Goal: Task Accomplishment & Management: Manage account settings

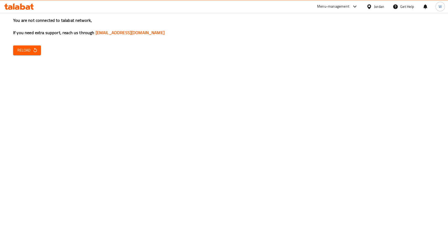
click at [33, 50] on icon "button" at bounding box center [35, 49] width 5 height 5
click at [19, 54] on button "Reload" at bounding box center [27, 50] width 28 height 10
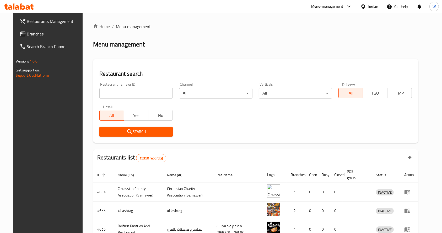
click at [146, 99] on div "Restaurant name or ID Restaurant name or ID" at bounding box center [136, 90] width 80 height 22
click at [122, 94] on input "search" at bounding box center [135, 93] width 73 height 10
type input "فطيرة"
click button "Search" at bounding box center [135, 132] width 73 height 10
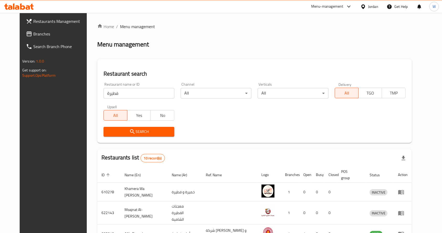
click at [341, 139] on div "Search" at bounding box center [254, 132] width 309 height 16
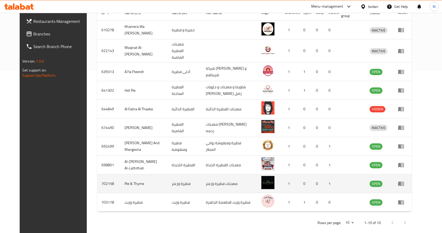
scroll to position [162, 0]
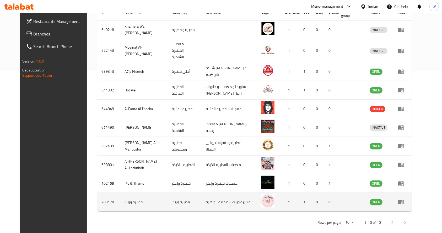
click at [404, 200] on icon "enhanced table" at bounding box center [401, 202] width 6 height 4
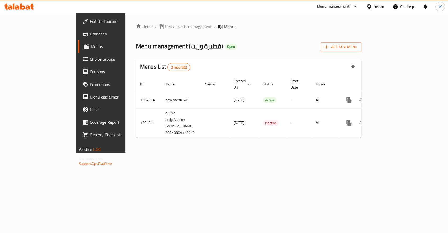
click at [295, 152] on div "Home / Restaurants management / Menus Menu management ( فطيرة وزيت ) Open Add N…" at bounding box center [248, 83] width 246 height 140
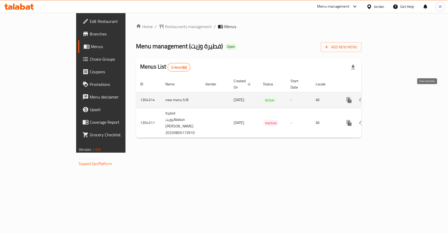
click at [390, 97] on icon "enhanced table" at bounding box center [387, 100] width 6 height 6
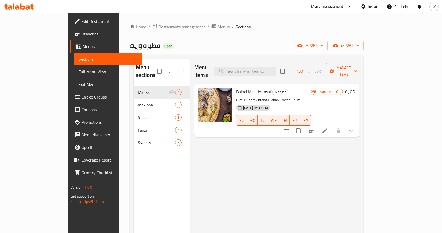
click at [360, 175] on div "Menu items Add Sort Manage items Baladi Meat Mansaf Mansaf Rice + Sherak bread …" at bounding box center [274, 175] width 169 height 233
click at [275, 68] on input "search" at bounding box center [245, 71] width 62 height 9
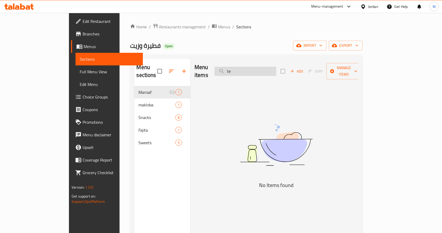
type input "t"
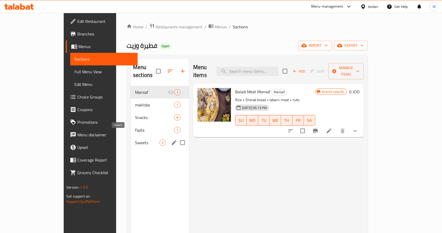
click at [131, 139] on div "Sweets 5" at bounding box center [160, 142] width 58 height 13
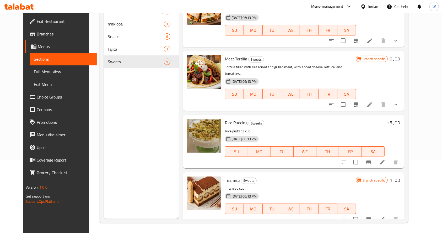
scroll to position [73, 0]
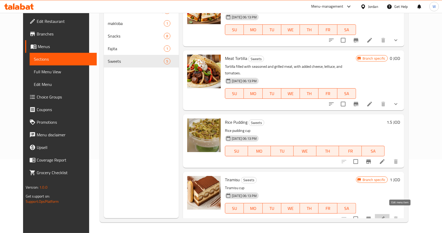
click at [385, 216] on icon at bounding box center [382, 218] width 5 height 5
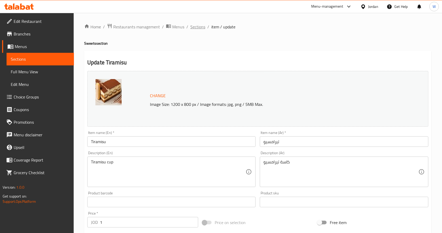
click at [195, 28] on span "Sections" at bounding box center [197, 27] width 15 height 6
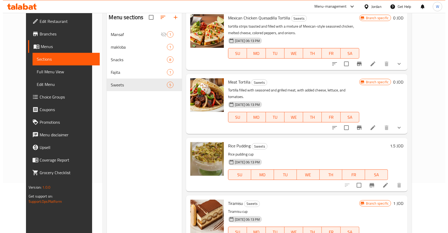
scroll to position [73, 0]
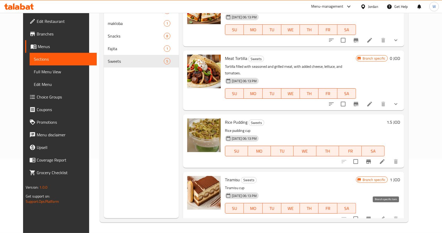
click at [371, 216] on icon "Branch-specific-item" at bounding box center [368, 218] width 5 height 4
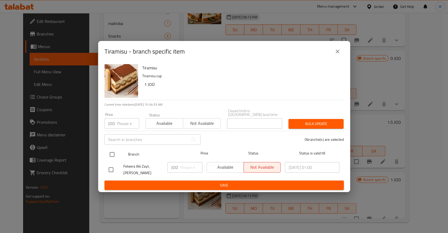
click at [113, 151] on input "checkbox" at bounding box center [112, 154] width 11 height 11
checkbox input "true"
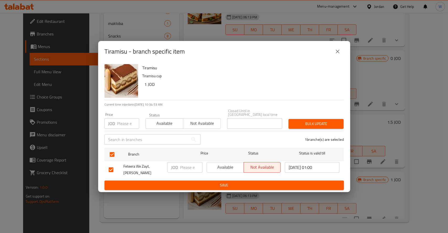
click at [236, 163] on span "Available" at bounding box center [225, 167] width 33 height 8
click at [236, 177] on div "Available Not available" at bounding box center [243, 169] width 78 height 19
click at [236, 182] on span "Save" at bounding box center [224, 185] width 231 height 7
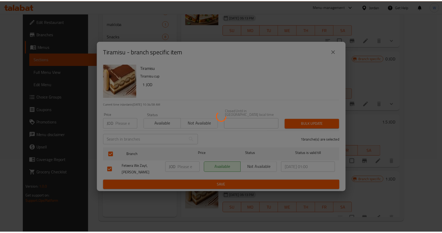
scroll to position [66, 0]
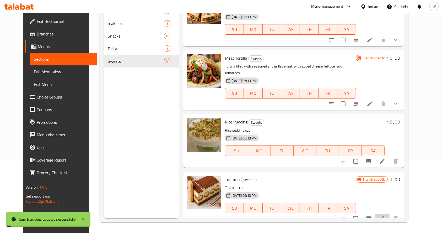
click at [390, 214] on li at bounding box center [382, 218] width 15 height 9
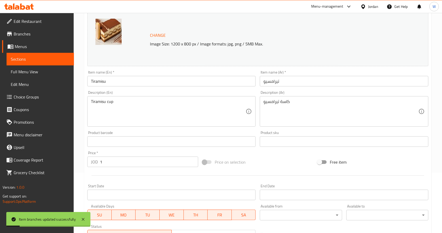
scroll to position [140, 0]
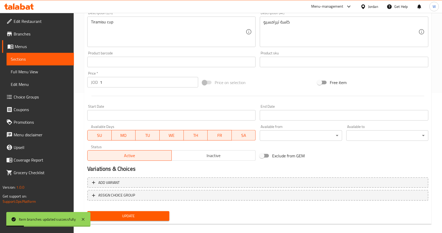
click at [120, 77] on input "1" at bounding box center [149, 82] width 98 height 10
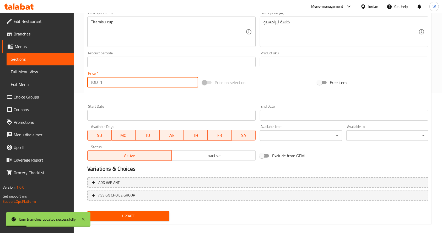
click at [120, 83] on input "1" at bounding box center [149, 82] width 98 height 10
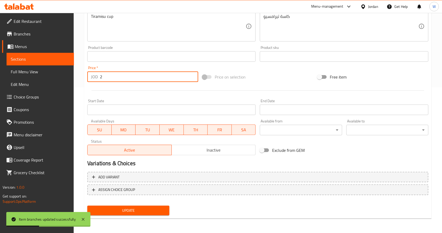
type input "2"
click at [115, 204] on div "Update" at bounding box center [128, 210] width 86 height 14
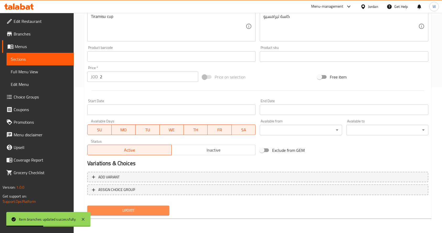
click at [118, 207] on span "Update" at bounding box center [129, 210] width 74 height 7
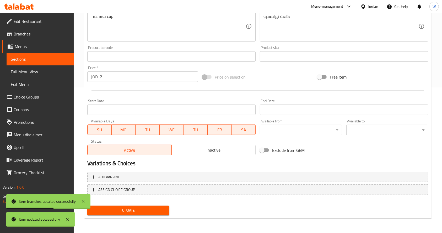
scroll to position [0, 0]
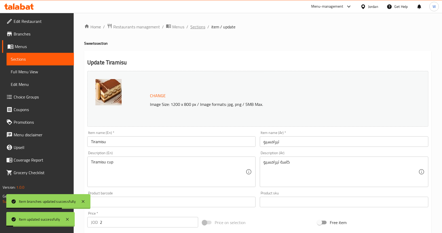
click at [196, 27] on span "Sections" at bounding box center [197, 27] width 15 height 6
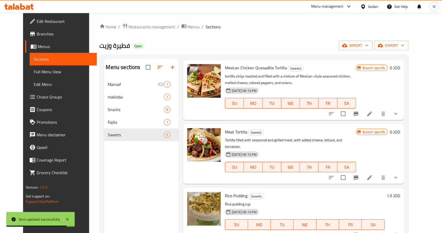
scroll to position [30, 0]
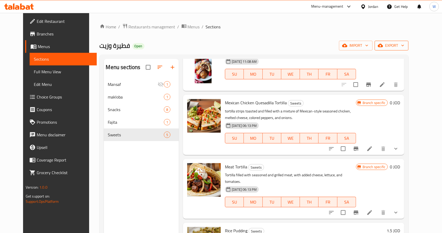
click at [406, 45] on icon "button" at bounding box center [402, 45] width 5 height 5
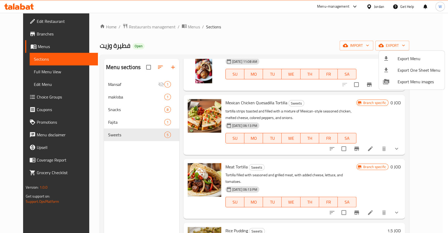
click at [300, 24] on div at bounding box center [224, 116] width 448 height 233
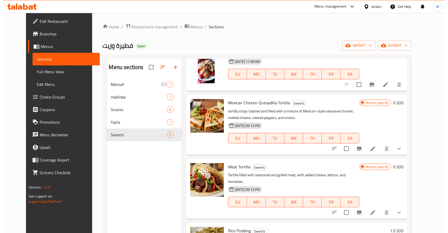
scroll to position [0, 0]
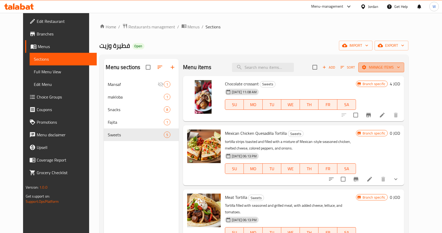
click at [400, 64] on span "Manage items" at bounding box center [382, 67] width 38 height 7
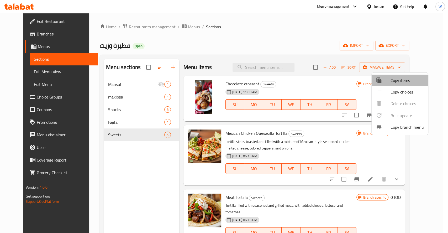
click at [389, 81] on div at bounding box center [383, 80] width 15 height 6
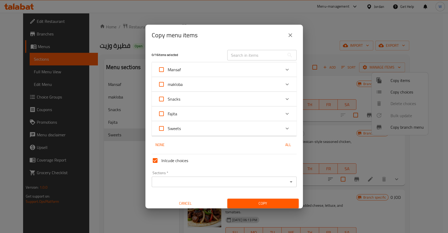
click at [284, 130] on icon "Expand" at bounding box center [287, 128] width 6 height 6
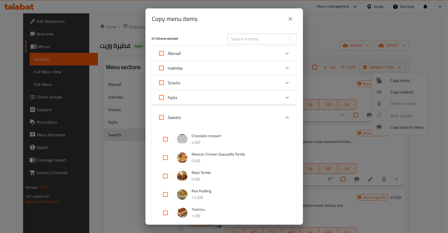
scroll to position [35, 0]
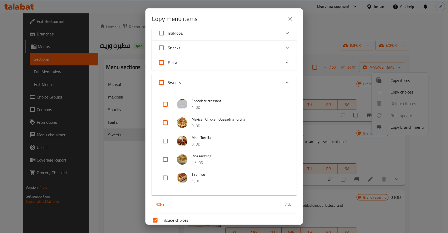
click at [167, 122] on input "checkbox" at bounding box center [165, 122] width 13 height 13
checkbox input "true"
click at [166, 141] on input "checkbox" at bounding box center [165, 141] width 13 height 13
checkbox input "true"
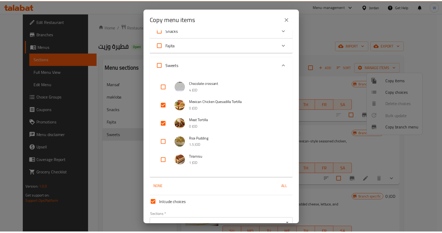
scroll to position [81, 0]
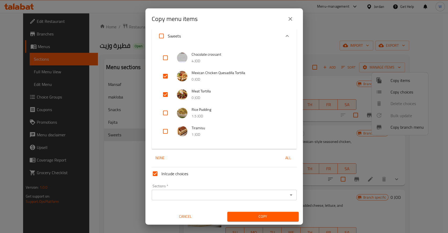
click at [197, 194] on input "Sections   *" at bounding box center [219, 194] width 133 height 7
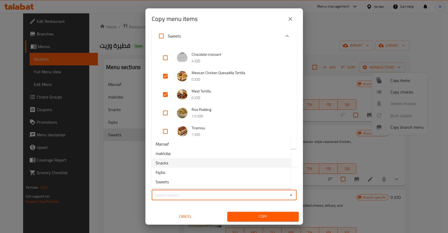
click at [174, 163] on li "Snacks" at bounding box center [221, 162] width 140 height 9
type input "Snacks"
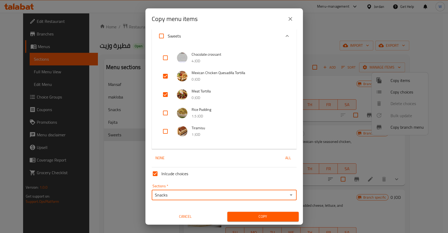
click at [267, 215] on span "Copy" at bounding box center [262, 216] width 63 height 7
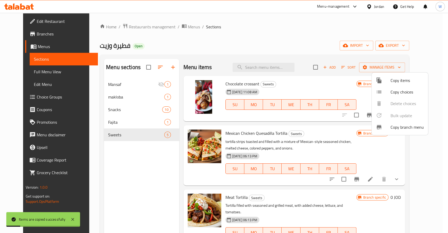
click at [124, 109] on div at bounding box center [224, 116] width 448 height 233
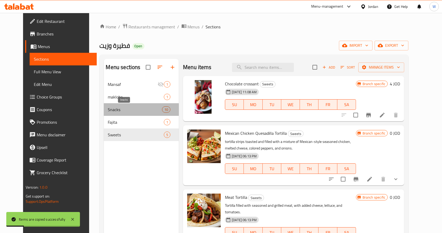
click at [115, 109] on span "Snacks" at bounding box center [135, 109] width 54 height 6
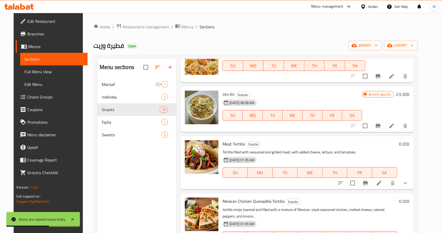
scroll to position [152, 0]
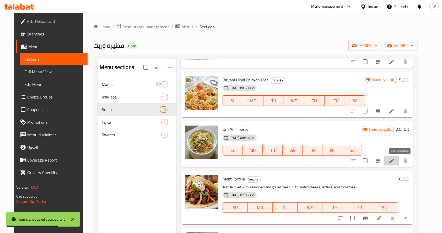
click at [395, 162] on icon at bounding box center [392, 160] width 6 height 6
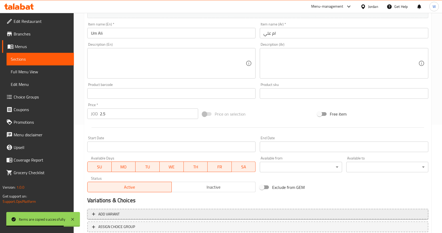
scroll to position [140, 0]
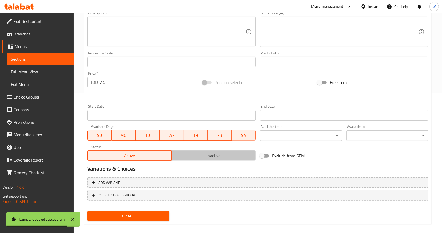
click at [218, 155] on span "Inactive" at bounding box center [214, 156] width 80 height 8
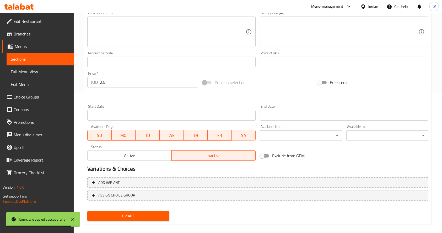
click at [149, 213] on span "Update" at bounding box center [129, 215] width 74 height 7
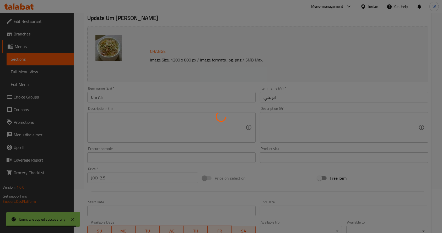
scroll to position [0, 0]
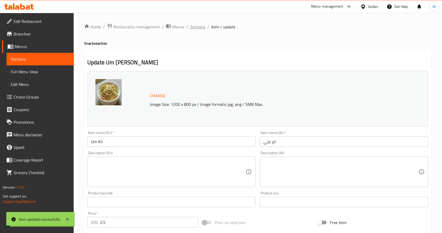
click at [199, 26] on span "Sections" at bounding box center [197, 27] width 15 height 6
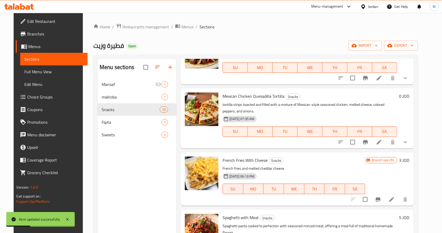
scroll to position [257, 0]
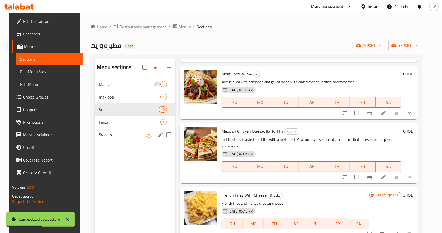
click at [117, 134] on span "Sweets" at bounding box center [122, 134] width 47 height 6
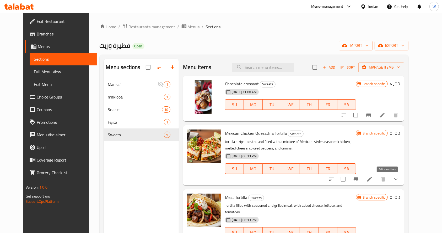
click at [373, 180] on icon at bounding box center [370, 179] width 6 height 6
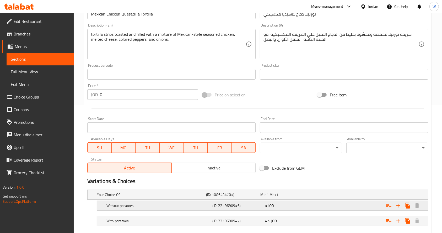
scroll to position [157, 0]
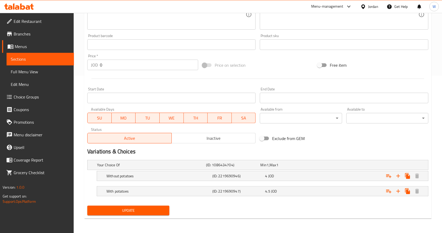
click at [211, 141] on span "Inactive" at bounding box center [214, 138] width 80 height 8
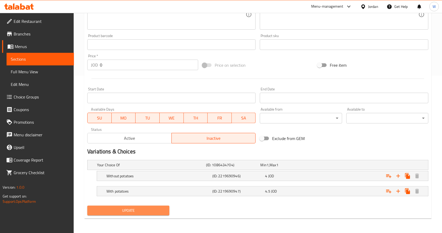
click at [146, 210] on span "Update" at bounding box center [129, 210] width 74 height 7
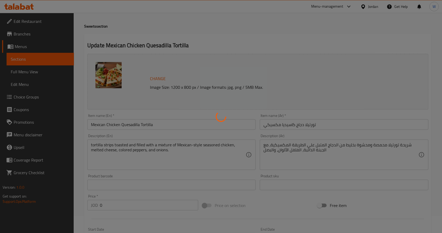
scroll to position [0, 0]
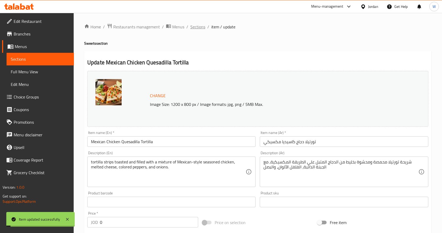
click at [195, 28] on span "Sections" at bounding box center [197, 27] width 15 height 6
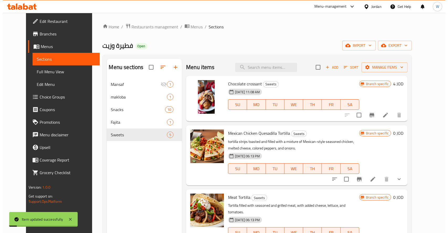
scroll to position [65, 0]
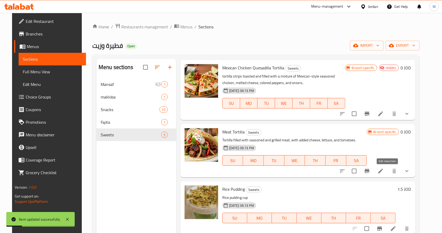
click at [383, 170] on icon at bounding box center [381, 170] width 5 height 5
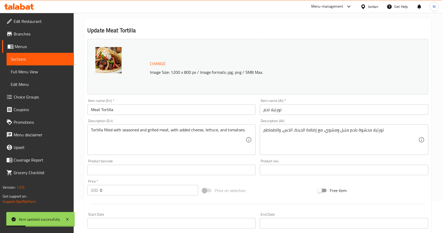
scroll to position [105, 0]
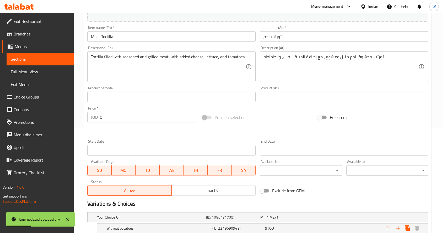
click at [212, 187] on span "Inactive" at bounding box center [214, 191] width 80 height 8
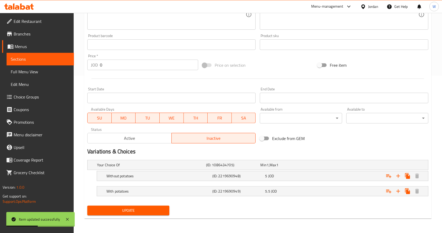
click at [155, 208] on span "Update" at bounding box center [129, 210] width 74 height 7
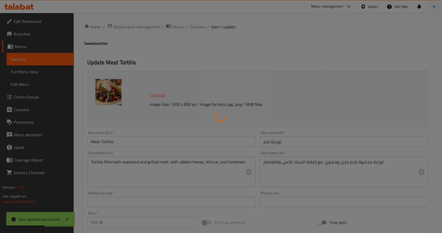
scroll to position [0, 0]
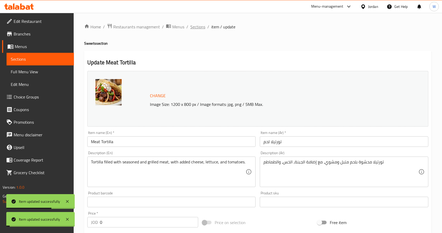
click at [194, 25] on span "Sections" at bounding box center [197, 27] width 15 height 6
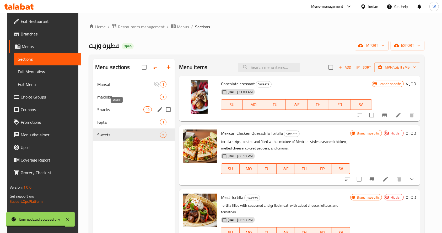
click at [107, 105] on div "Snacks 10" at bounding box center [134, 109] width 82 height 13
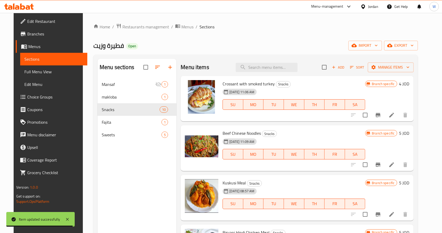
click at [345, 62] on div "Add Sort Manage items" at bounding box center [368, 67] width 92 height 11
click at [345, 66] on span "Add" at bounding box center [338, 67] width 14 height 6
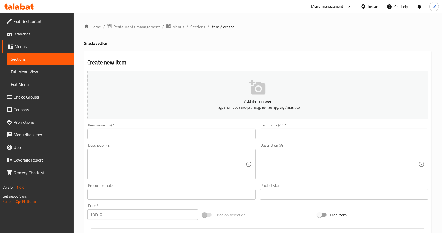
click at [312, 134] on input "text" at bounding box center [344, 134] width 168 height 10
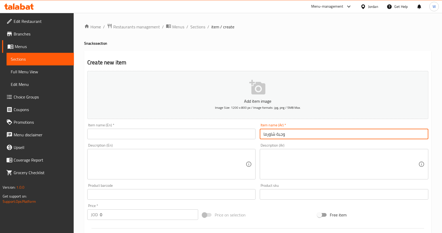
type input "وجبة شاورما"
click at [192, 134] on input "text" at bounding box center [171, 134] width 168 height 10
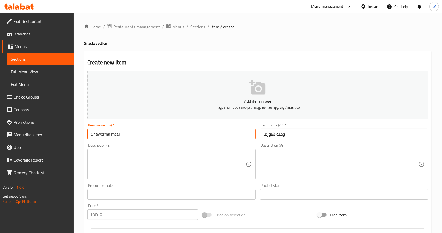
click at [111, 136] on input "Shawerma meal" at bounding box center [171, 134] width 168 height 10
type input "Shawerma Meal"
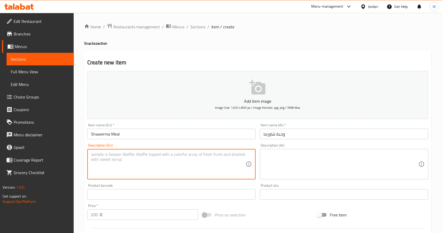
click at [137, 156] on textarea at bounding box center [168, 164] width 155 height 25
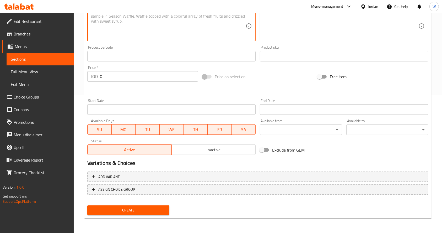
click at [118, 77] on input "0" at bounding box center [149, 76] width 98 height 10
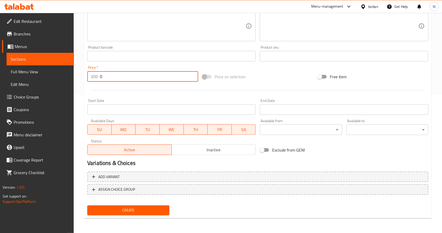
click at [118, 77] on input "0" at bounding box center [149, 76] width 98 height 10
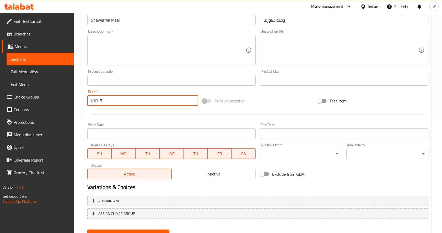
scroll to position [103, 0]
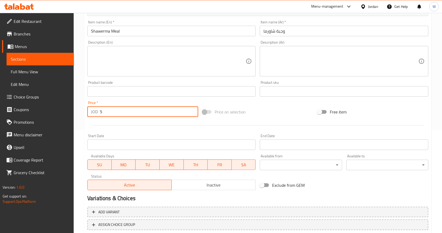
type input "5"
click at [142, 59] on textarea at bounding box center [168, 61] width 155 height 25
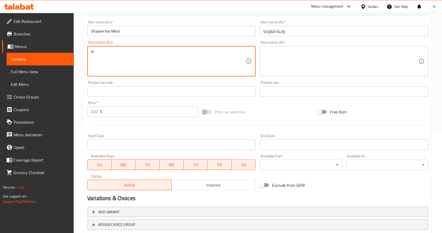
type textarea "s"
type textarea "Served with fries and drink"
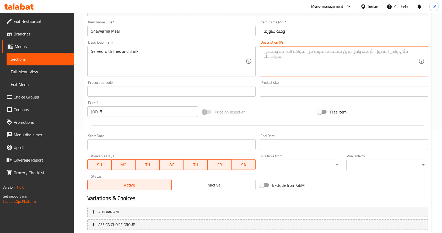
click at [282, 56] on textarea at bounding box center [341, 61] width 155 height 25
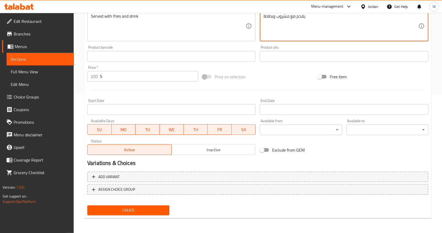
type textarea "يقدم مع مشروب وبطاطا"
click at [157, 206] on button "Create" at bounding box center [128, 210] width 82 height 10
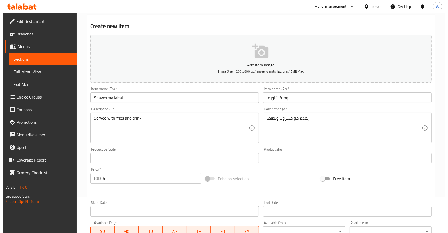
scroll to position [0, 0]
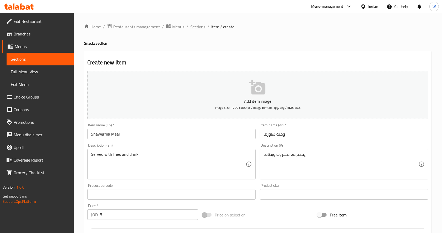
click at [197, 24] on span "Sections" at bounding box center [197, 27] width 15 height 6
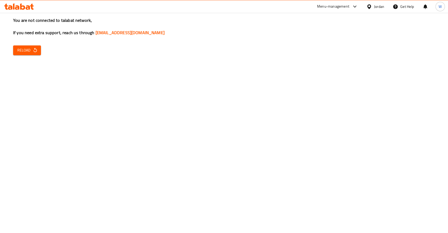
click at [35, 49] on icon "button" at bounding box center [35, 49] width 5 height 5
click at [29, 45] on div "You are not connected to talabat network, If you need extra support, reach us t…" at bounding box center [224, 116] width 448 height 233
click at [31, 48] on span "Reload" at bounding box center [26, 50] width 19 height 7
click at [16, 51] on button "Reload" at bounding box center [27, 50] width 28 height 10
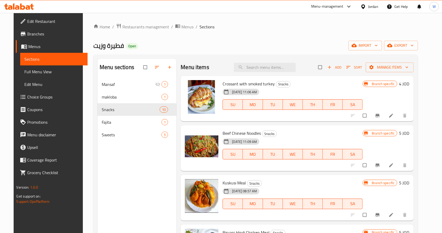
click at [342, 68] on span "Add" at bounding box center [335, 67] width 14 height 6
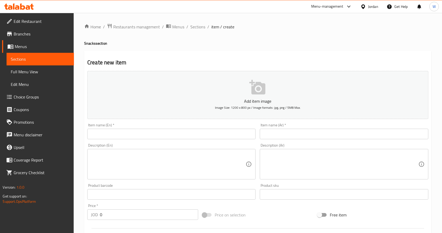
click at [289, 137] on input "text" at bounding box center [344, 134] width 168 height 10
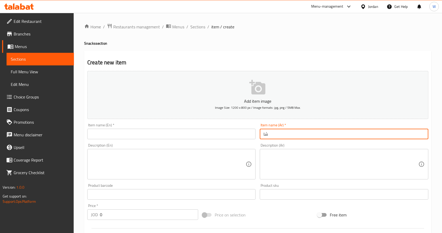
type input "ش"
type input "وجبة شاورما"
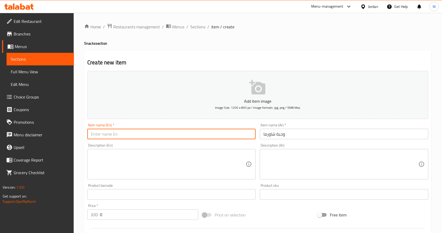
click at [145, 133] on input "text" at bounding box center [171, 134] width 168 height 10
type input "Shawerma Meal"
click at [145, 170] on textarea at bounding box center [168, 164] width 155 height 25
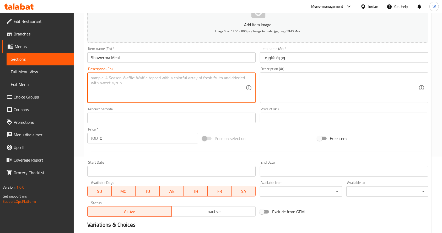
scroll to position [105, 0]
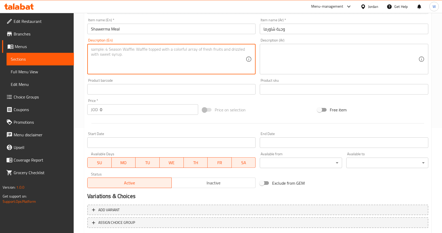
click at [107, 111] on input "0" at bounding box center [149, 109] width 98 height 10
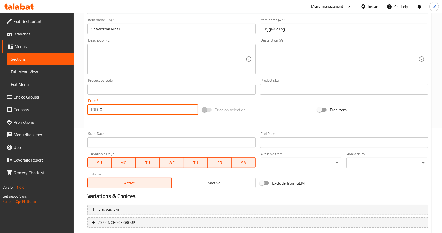
click at [107, 111] on input "0" at bounding box center [149, 109] width 98 height 10
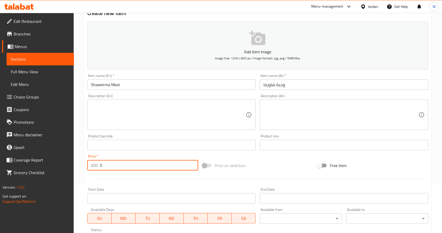
scroll to position [0, 0]
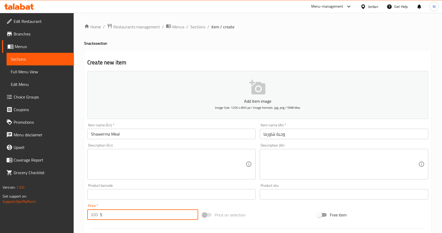
type input "5"
click at [196, 167] on textarea at bounding box center [168, 164] width 155 height 25
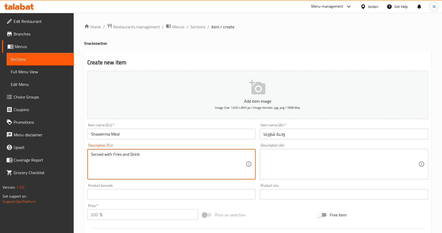
type textarea "Served with Fries and Drink"
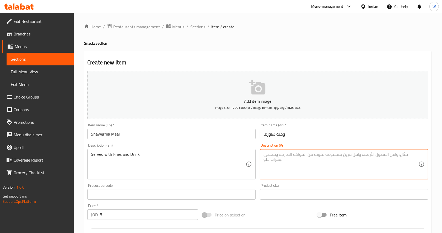
click at [318, 171] on textarea at bounding box center [341, 164] width 155 height 25
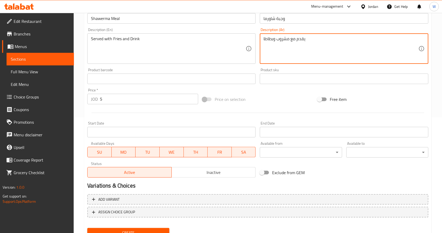
scroll to position [138, 0]
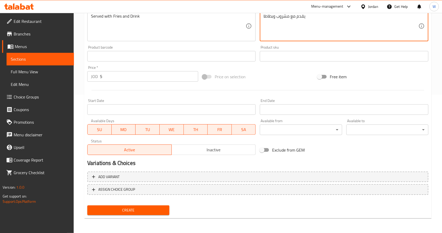
type textarea "يقدم مع مشروب وبطاطا"
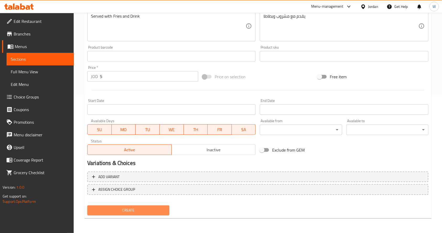
click at [143, 211] on span "Create" at bounding box center [129, 210] width 74 height 7
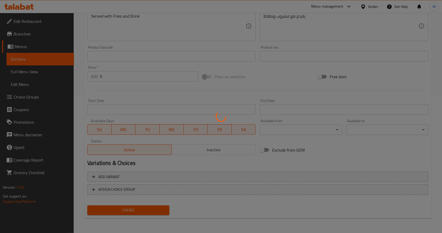
type input "0"
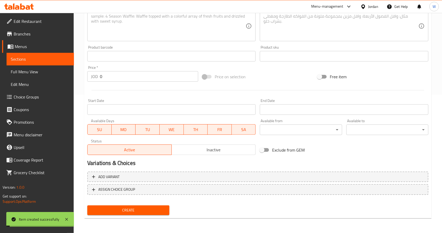
scroll to position [0, 0]
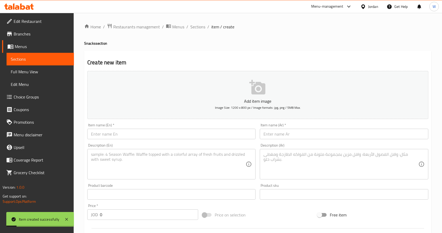
drag, startPoint x: 194, startPoint y: 25, endPoint x: 197, endPoint y: 36, distance: 11.0
click at [194, 25] on span "Sections" at bounding box center [197, 27] width 15 height 6
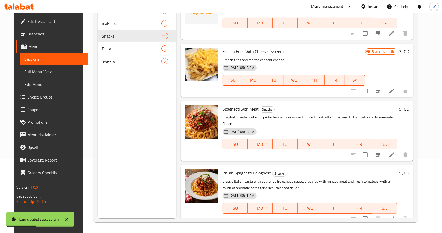
scroll to position [280, 0]
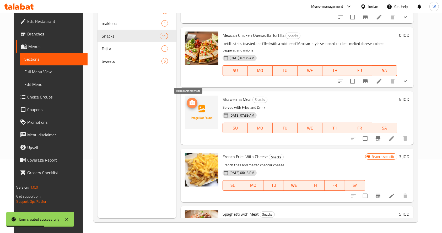
click at [187, 101] on span "upload picture" at bounding box center [192, 103] width 10 height 6
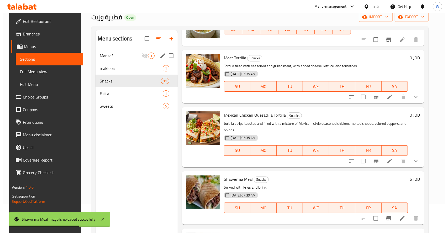
scroll to position [0, 0]
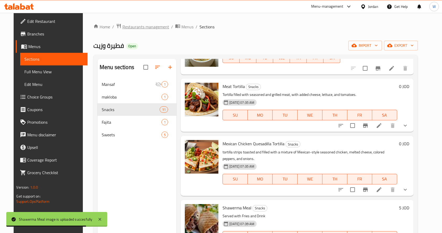
click at [130, 30] on span "Restaurants management" at bounding box center [146, 27] width 47 height 6
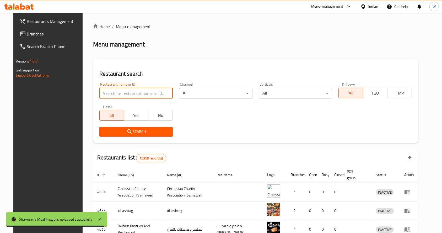
click at [125, 93] on input "search" at bounding box center [135, 93] width 73 height 10
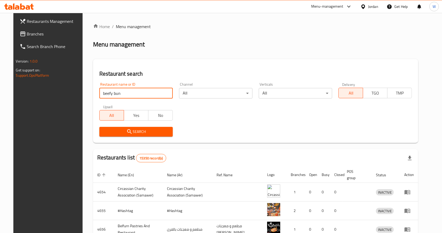
type input "beefy bun"
click button "Search" at bounding box center [135, 132] width 73 height 10
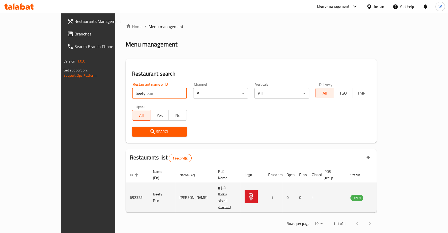
click at [149, 188] on td "Beefy Bun" at bounding box center [162, 198] width 26 height 30
copy td "Beefy Bun"
click at [392, 190] on td "enhanced table" at bounding box center [383, 198] width 18 height 30
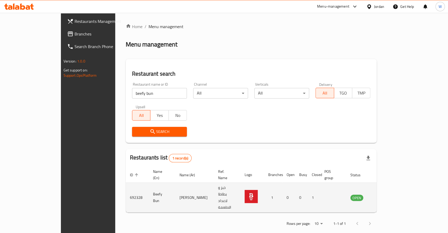
click at [384, 195] on icon "enhanced table" at bounding box center [381, 197] width 6 height 4
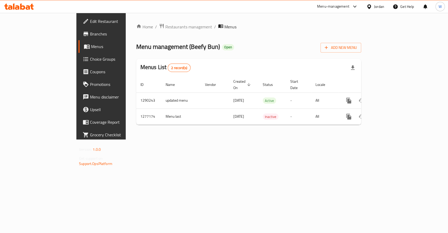
click at [90, 32] on span "Branches" at bounding box center [118, 34] width 57 height 6
